Goal: Information Seeking & Learning: Learn about a topic

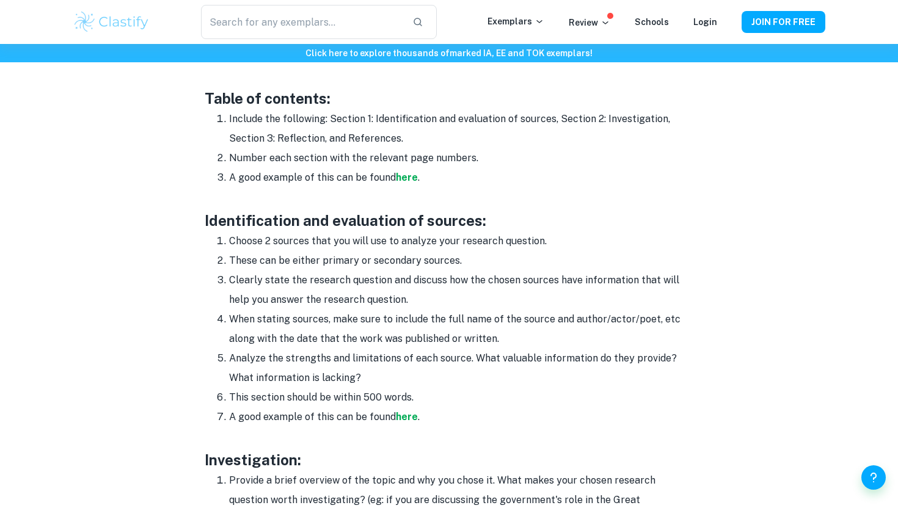
scroll to position [849, 0]
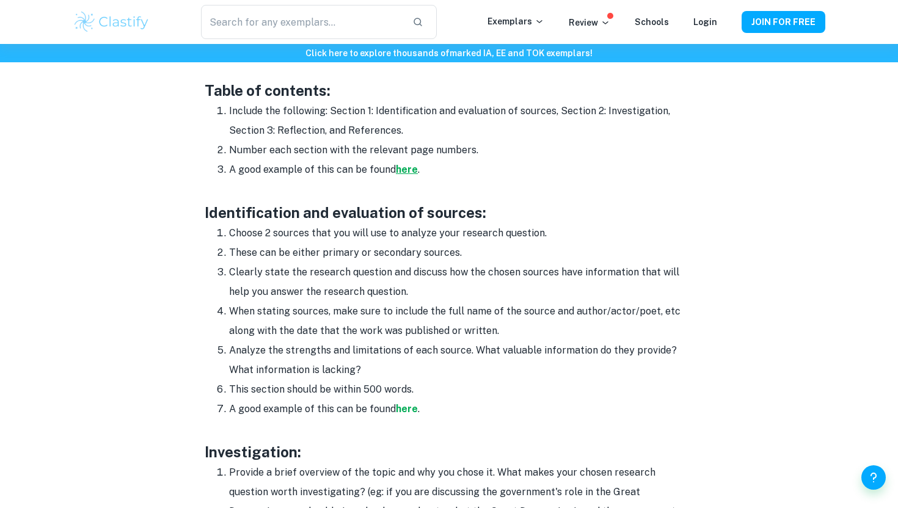
click at [406, 169] on strong "here" at bounding box center [407, 170] width 22 height 12
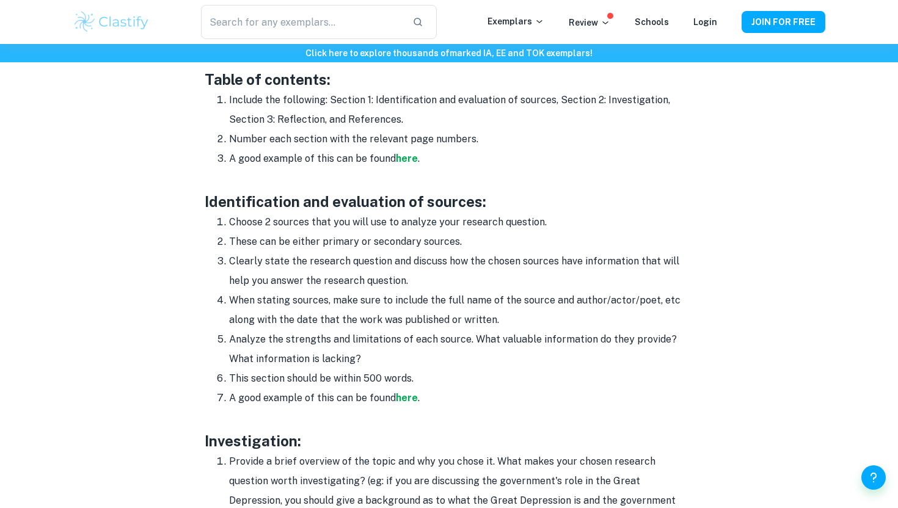
scroll to position [859, 0]
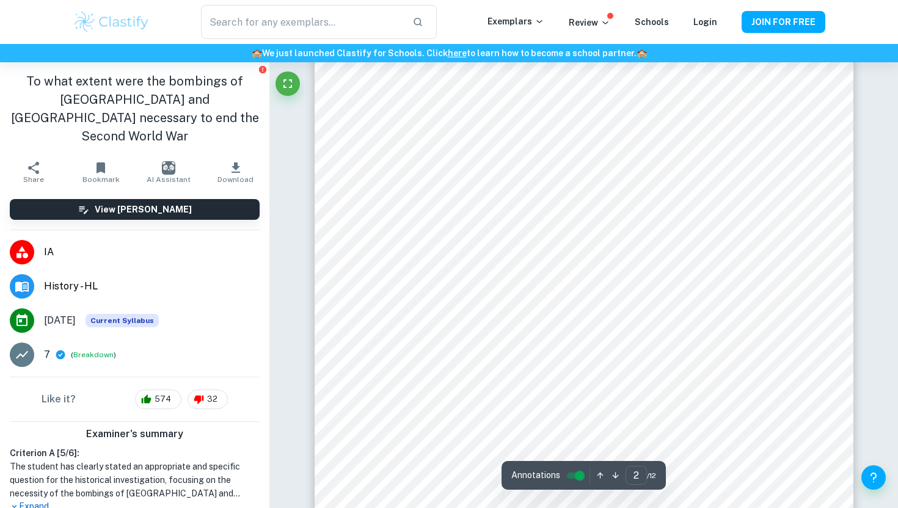
scroll to position [914, 0]
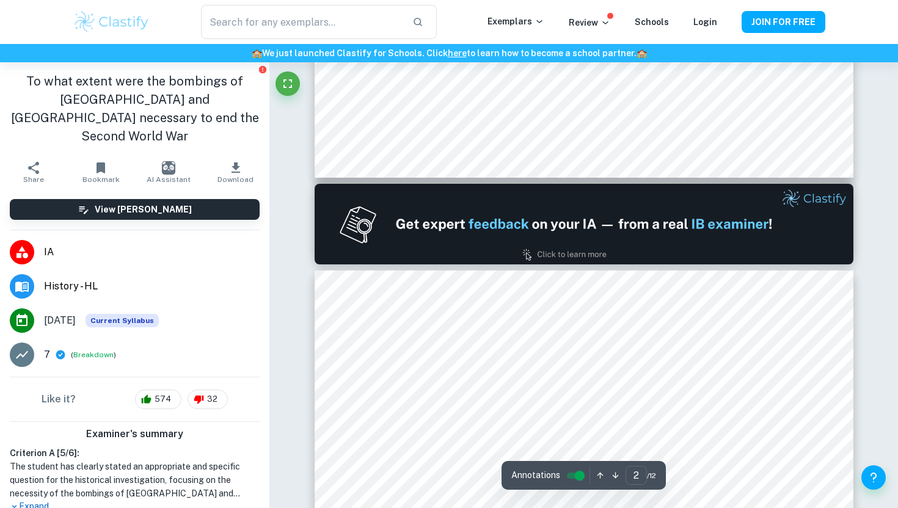
type input "1"
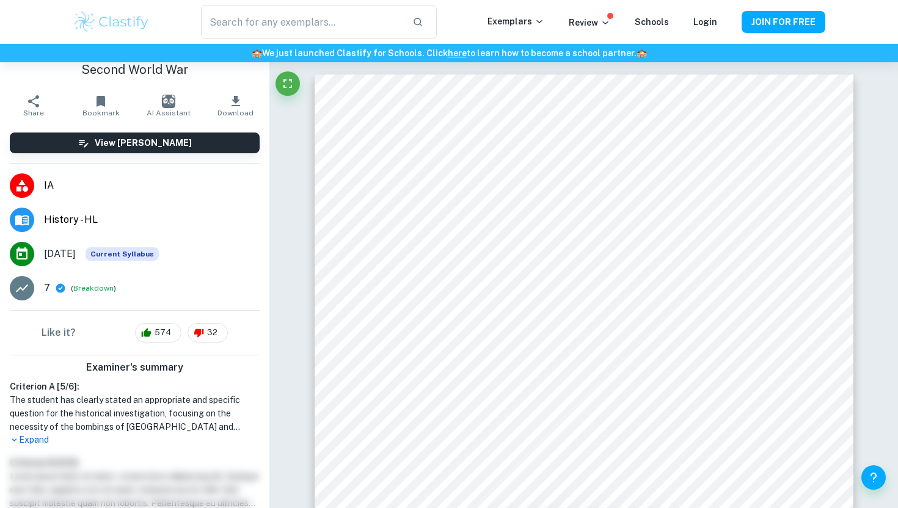
scroll to position [0, 0]
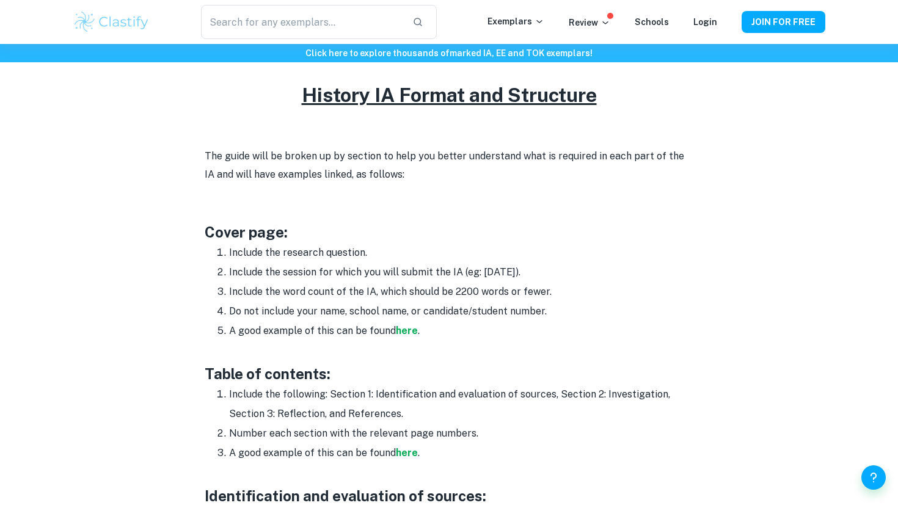
scroll to position [572, 0]
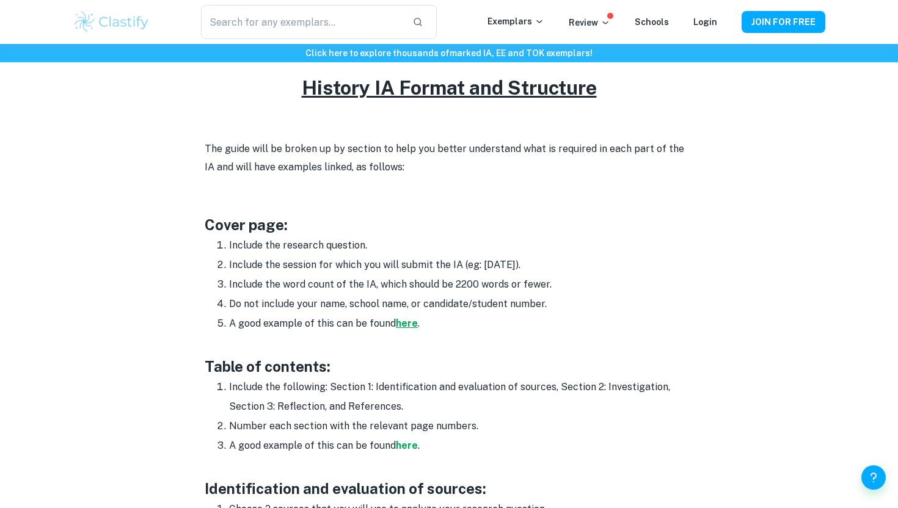
click at [399, 326] on strong "here" at bounding box center [407, 324] width 22 height 12
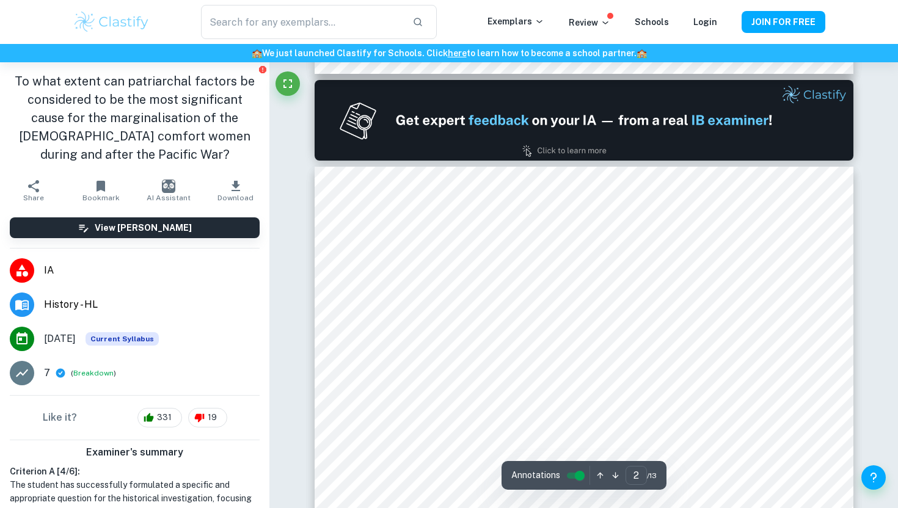
scroll to position [768, 0]
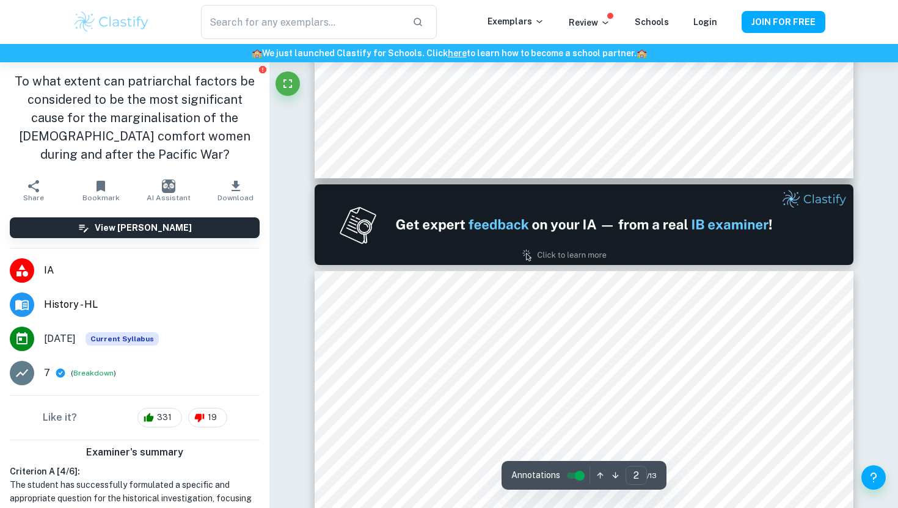
type input "1"
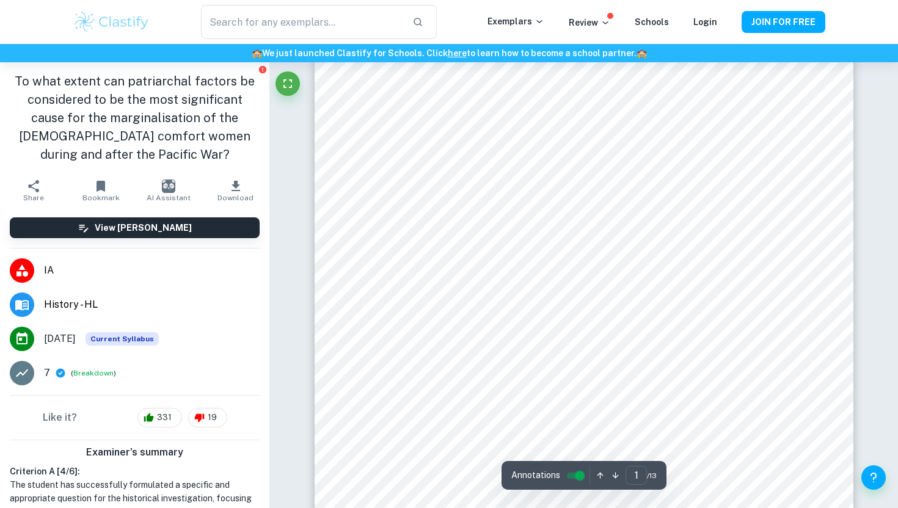
scroll to position [264, 0]
